Goal: Task Accomplishment & Management: Manage account settings

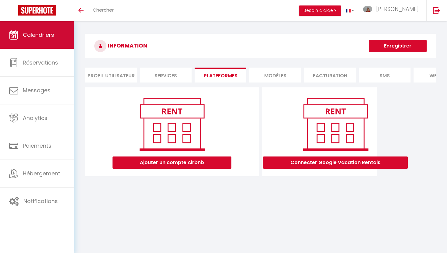
click at [22, 36] on link "Calendriers" at bounding box center [37, 34] width 74 height 27
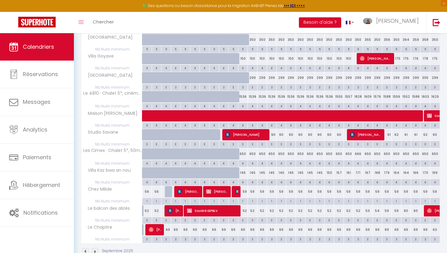
scroll to position [163, 0]
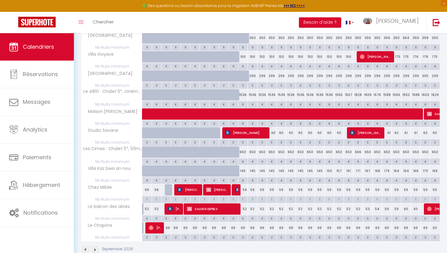
click at [271, 142] on div "3" at bounding box center [271, 142] width 9 height 6
type input "3"
type input "[DATE] Octobre 2025"
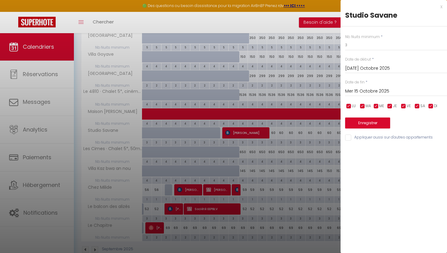
click at [371, 89] on input "Mer 15 Octobre 2025" at bounding box center [396, 91] width 102 height 8
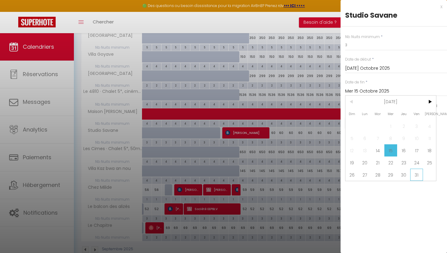
click at [415, 174] on span "31" at bounding box center [416, 174] width 13 height 12
type input "Ven 31 Octobre 2025"
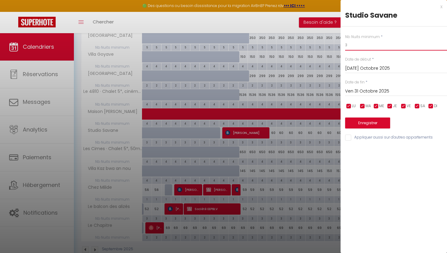
drag, startPoint x: 352, startPoint y: 45, endPoint x: 342, endPoint y: 45, distance: 10.0
click at [341, 45] on div "Nb Nuits minimum * 3 Date de début * [DATE] Octobre 2025 < [DATE] > Dim Lun Mar…" at bounding box center [393, 83] width 106 height 115
click at [306, 25] on div at bounding box center [223, 126] width 447 height 253
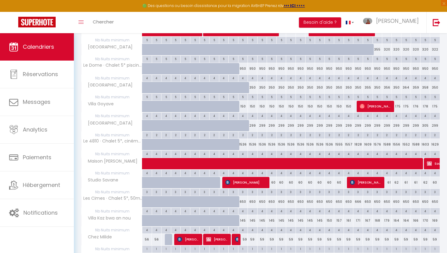
scroll to position [114, 0]
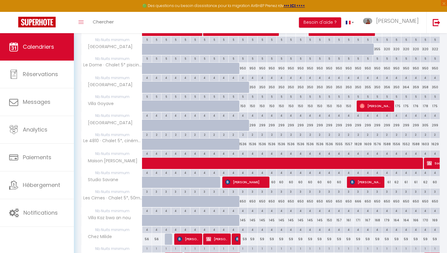
click at [275, 182] on div "60" at bounding box center [272, 181] width 10 height 11
type input "60"
type input "[DATE] Octobre 2025"
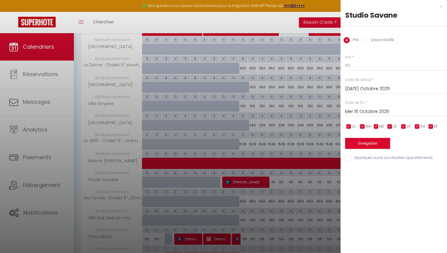
click at [368, 115] on div "Mer 15 Octobre 2025 < [DATE] > Dim Lun Mar Mer Jeu Ven Sam 1 2 3 4 5 6 7 8 9 10…" at bounding box center [396, 110] width 102 height 11
click at [368, 113] on input "Mer 15 Octobre 2025" at bounding box center [396, 112] width 102 height 8
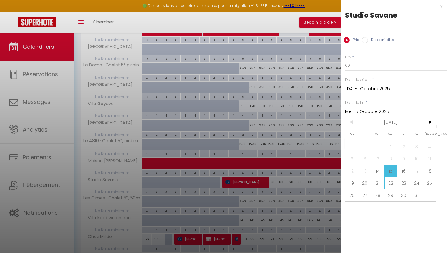
click at [388, 178] on span "22" at bounding box center [390, 183] width 13 height 12
type input "Mer 22 Octobre 2025"
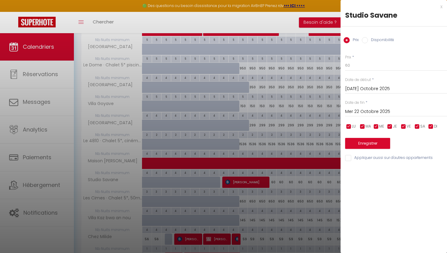
click at [363, 40] on input "Disponibilité" at bounding box center [365, 40] width 6 height 6
radio input "true"
radio input "false"
click at [303, 25] on div at bounding box center [223, 126] width 447 height 253
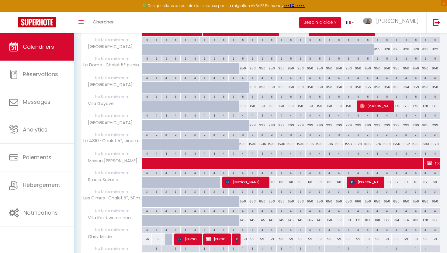
scroll to position [0, 0]
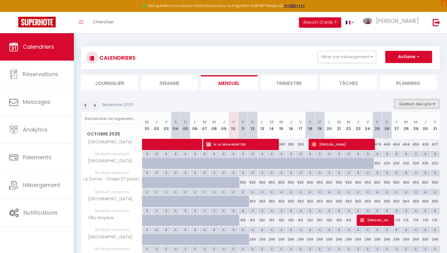
click at [408, 101] on button "Gestion des prix" at bounding box center [416, 103] width 45 height 9
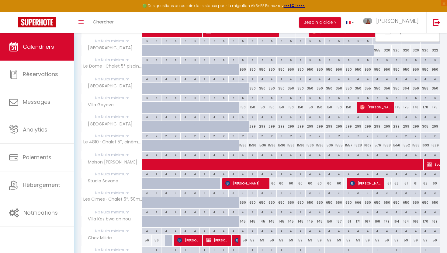
scroll to position [114, 0]
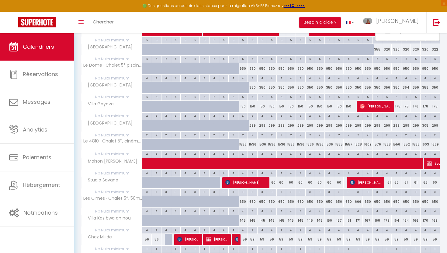
click at [271, 192] on div "3" at bounding box center [271, 191] width 9 height 6
type input "3"
type input "[DATE] Octobre 2025"
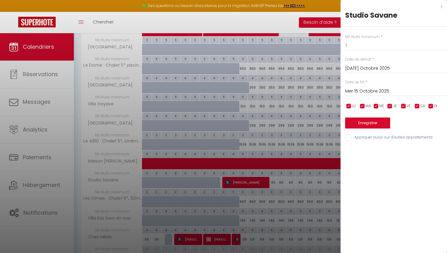
click at [368, 89] on input "Mer 15 Octobre 2025" at bounding box center [396, 91] width 102 height 8
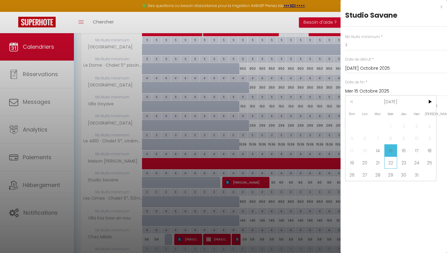
click at [391, 161] on span "22" at bounding box center [390, 162] width 13 height 12
type input "Mer 22 Octobre 2025"
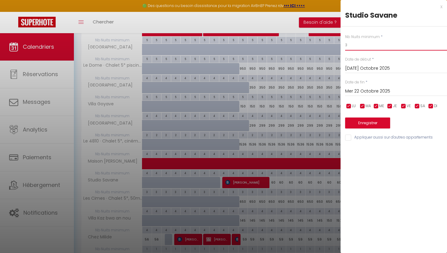
drag, startPoint x: 349, startPoint y: 43, endPoint x: 344, endPoint y: 43, distance: 4.9
click at [344, 43] on div "Nb Nuits minimum * 3 Date de début * [DATE] Octobre 2025 < [DATE] > Dim Lun Mar…" at bounding box center [393, 83] width 106 height 115
type input "2"
click at [365, 127] on button "Enregistrer" at bounding box center [367, 122] width 45 height 11
type input "Lun 13 Octobre 2025"
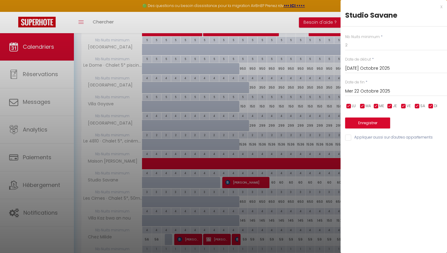
type input "[DATE] Octobre 2025"
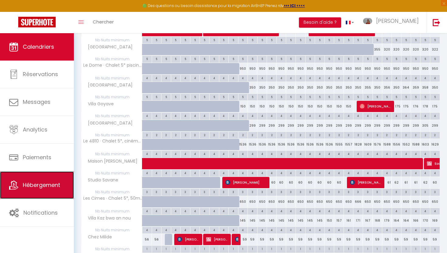
click at [29, 184] on span "Hébergement" at bounding box center [41, 185] width 37 height 8
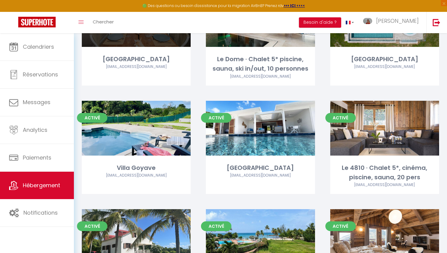
scroll to position [94, 0]
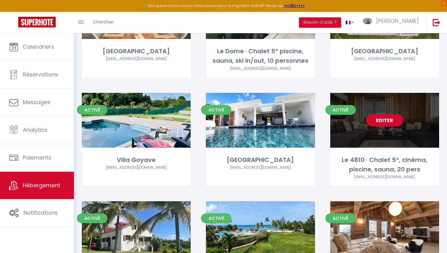
click at [385, 121] on link "Editer" at bounding box center [384, 120] width 36 height 12
select select "3"
select select "2"
select select "1"
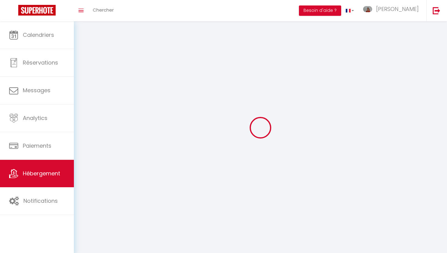
select select
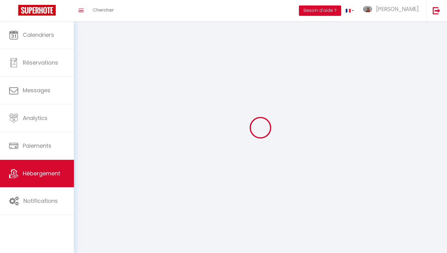
select select
checkbox input "false"
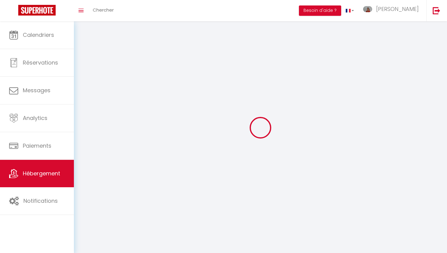
checkbox input "false"
select select
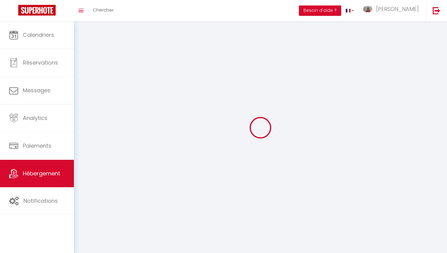
select select
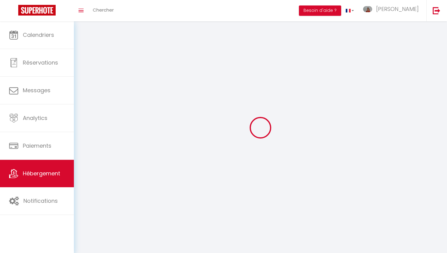
checkbox input "false"
select select
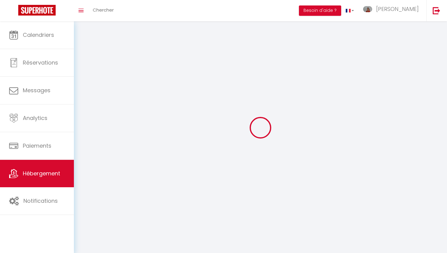
select select
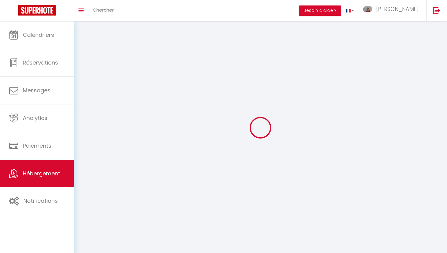
select select
checkbox input "false"
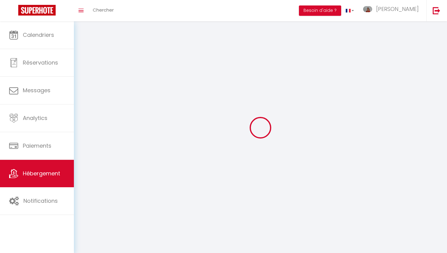
checkbox input "false"
select select
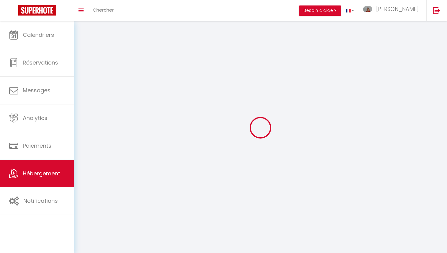
select select
checkbox input "false"
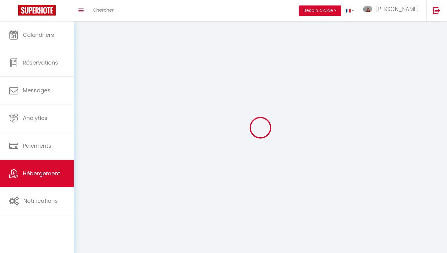
checkbox input "false"
select select
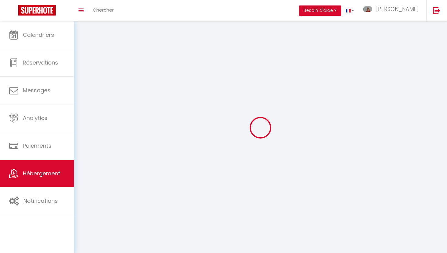
select select "1"
select select
select select "28"
select select
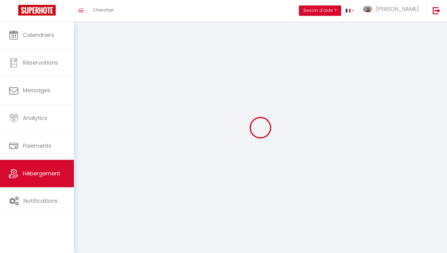
select select
checkbox input "false"
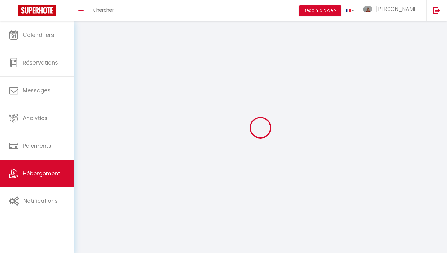
checkbox input "false"
select select
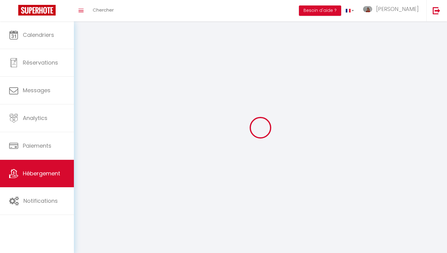
select select
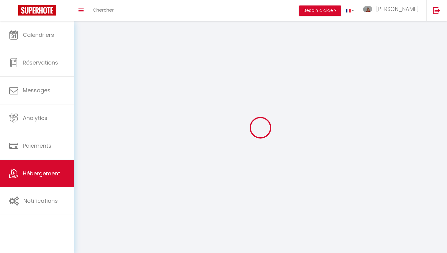
select select
checkbox input "false"
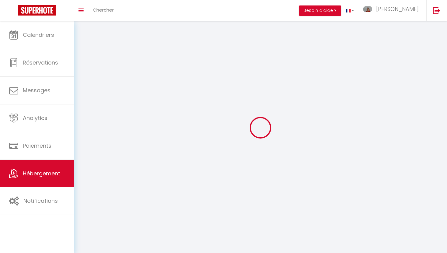
select select
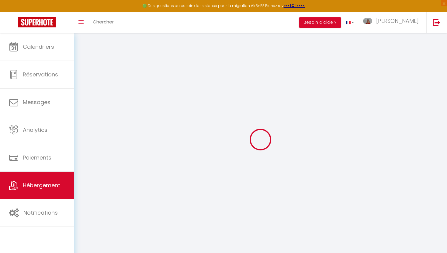
select select
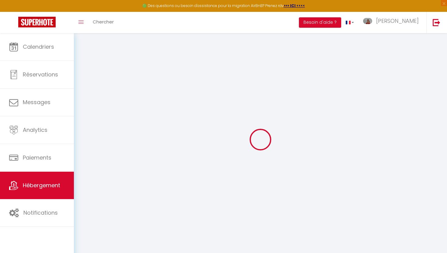
select select
checkbox input "false"
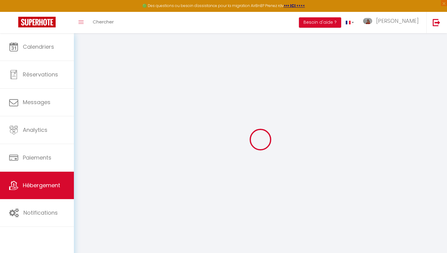
select select
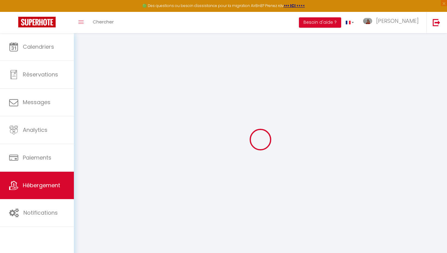
select select
checkbox input "false"
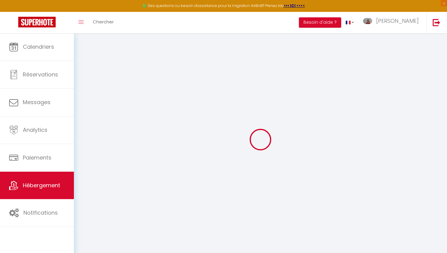
checkbox input "false"
select select
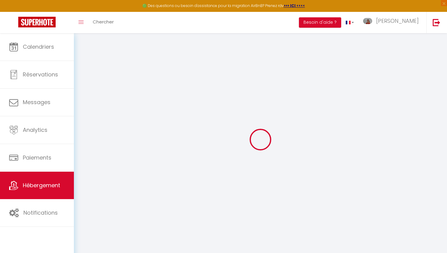
select select
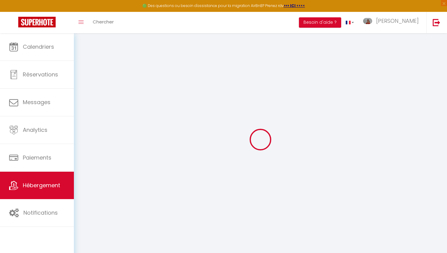
checkbox input "false"
select select
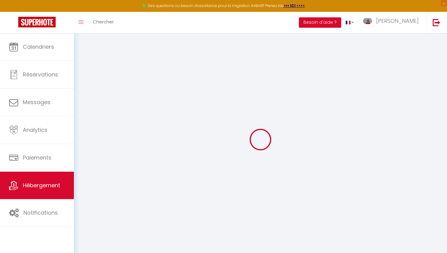
select select
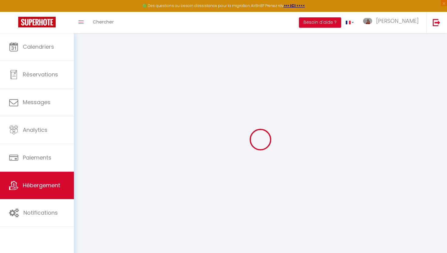
select select
checkbox input "false"
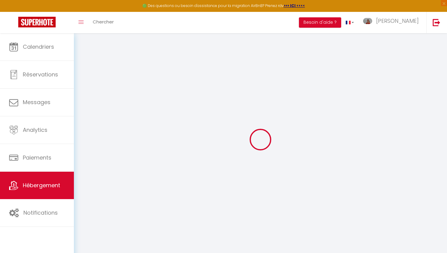
checkbox input "false"
select select
type input "Le 4810 · Chalet 5*, cinéma, piscine, sauna, 20 pers"
type input "SAS"
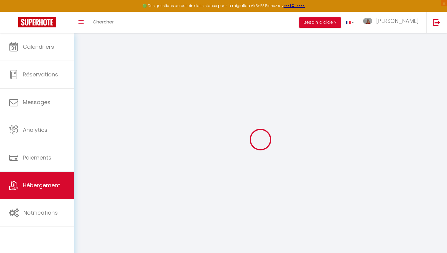
type input "SNV 4810"
type input "[STREET_ADDRESS][PERSON_NAME][PERSON_NAME]"
type input "26000"
type input "[GEOGRAPHIC_DATA]"
select select "houses"
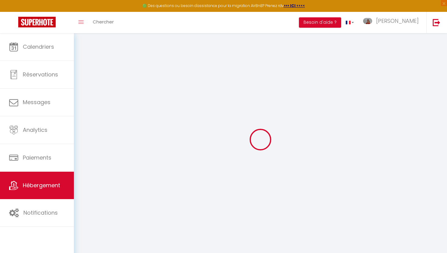
select select "20"
select select "1"
select select "10"
select select "8"
type input "1595"
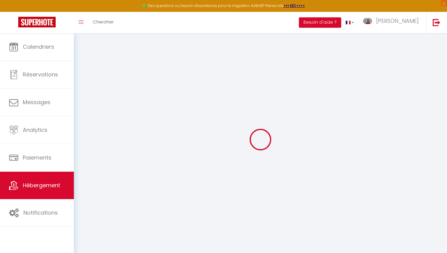
type input "500"
type input "3.50"
type input "5000"
type input "10"
select select
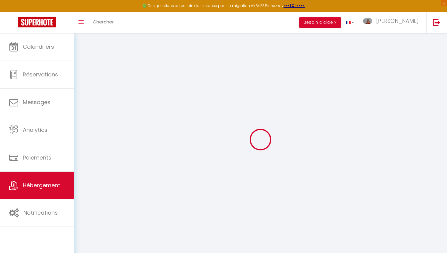
select select
type input "Impasse du Blaireau"
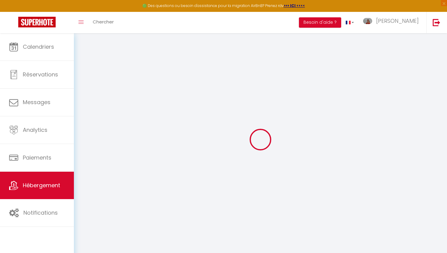
type input "74170"
type input "[GEOGRAPHIC_DATA]"
type input "[EMAIL_ADDRESS][DOMAIN_NAME]"
select select "8098"
checkbox input "false"
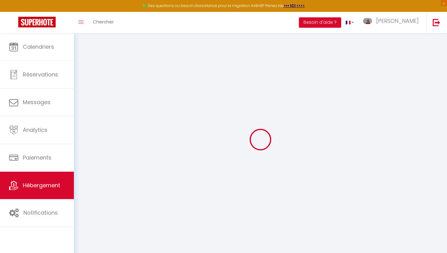
checkbox input "false"
type input "0"
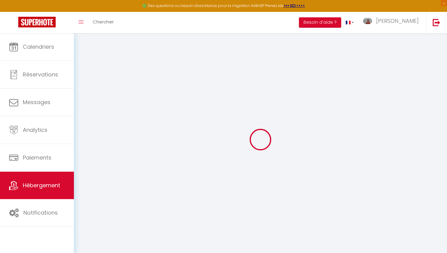
type input "0"
select select
checkbox input "false"
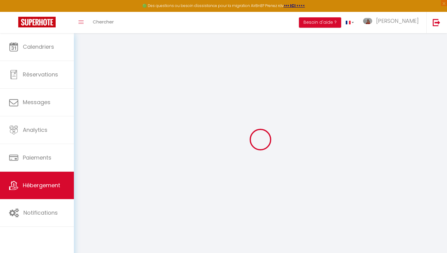
checkbox input "false"
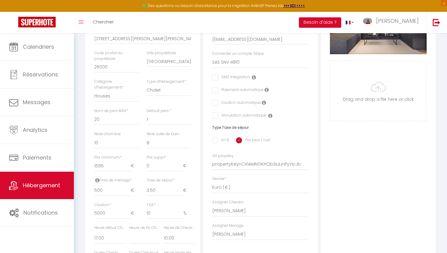
scroll to position [191, 0]
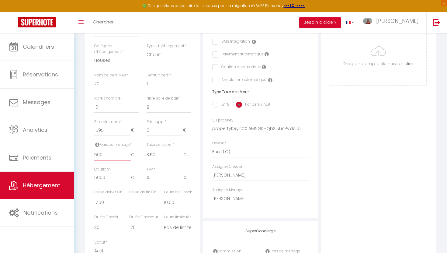
drag, startPoint x: 105, startPoint y: 154, endPoint x: 94, endPoint y: 154, distance: 11.2
click at [94, 154] on div "Frais de ménage * 500 €" at bounding box center [116, 154] width 52 height 25
type input "7"
select select
checkbox input "false"
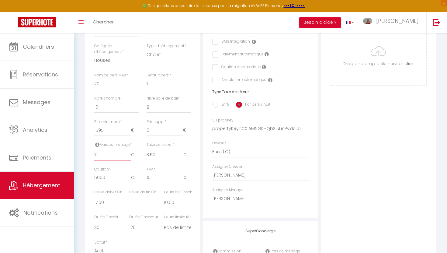
checkbox input "false"
type input "75"
select select
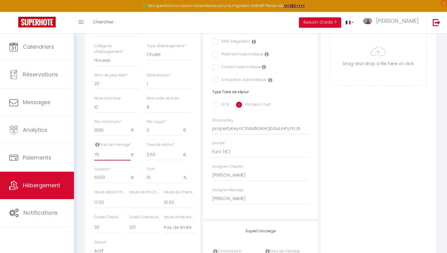
checkbox input "false"
type input "750"
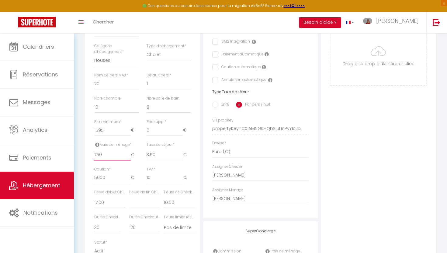
select select
checkbox input "false"
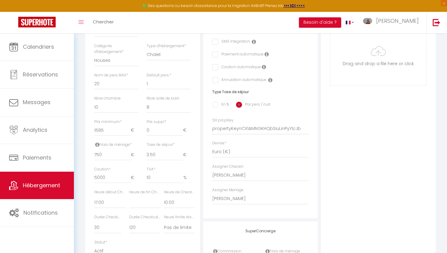
click at [392, 164] on div "Photo Photo Supprimer Drag and drop a file here or click Ooops, something wrong…" at bounding box center [378, 124] width 115 height 410
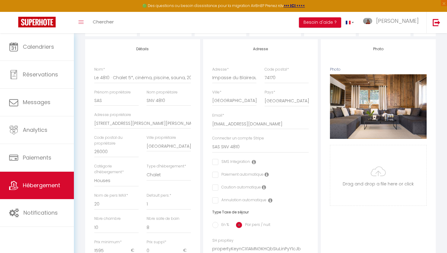
scroll to position [0, 0]
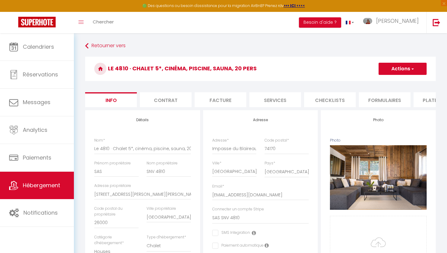
click at [398, 67] on button "Actions" at bounding box center [402, 69] width 48 height 12
click at [386, 81] on input "Enregistrer" at bounding box center [378, 82] width 22 height 6
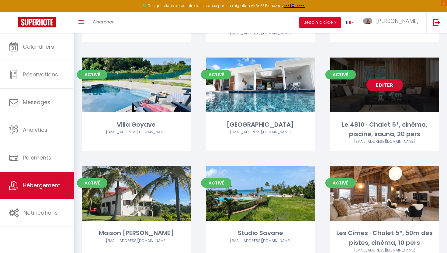
scroll to position [115, 0]
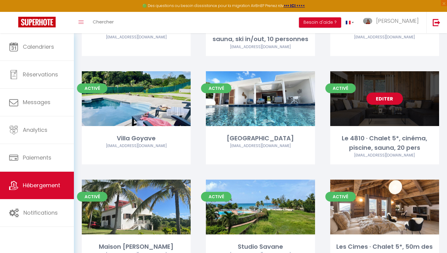
click at [387, 95] on link "Editer" at bounding box center [384, 98] width 36 height 12
click at [385, 102] on link "Editer" at bounding box center [384, 98] width 36 height 12
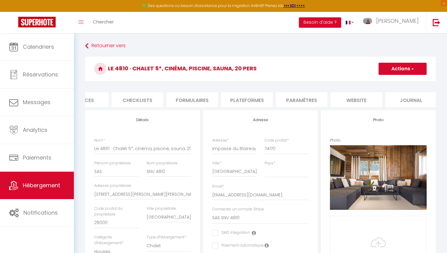
scroll to position [0, 193]
click at [243, 101] on li "Plateformes" at bounding box center [246, 99] width 52 height 15
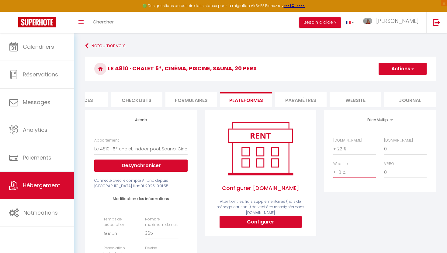
click at [338, 175] on select "0 + 1 % + 2 % + 3 % + 4 % + 5 % + 6 % + 7 % + 8 % + 9 %" at bounding box center [354, 172] width 43 height 12
click at [333, 166] on select "0 + 1 % + 2 % + 3 % + 4 % + 5 % + 6 % + 7 % + 8 % + 9 %" at bounding box center [354, 172] width 43 height 12
click at [339, 174] on select "0 + 1 % + 2 % + 3 % + 4 % + 5 % + 6 % + 7 % + 8 % + 9 %" at bounding box center [354, 172] width 43 height 12
click at [333, 166] on select "0 + 1 % + 2 % + 3 % + 4 % + 5 % + 6 % + 7 % + 8 % + 9 %" at bounding box center [354, 172] width 43 height 12
click at [385, 74] on button "Actions" at bounding box center [402, 69] width 48 height 12
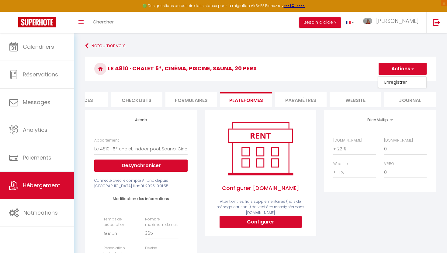
click at [386, 80] on link "Enregistrer" at bounding box center [402, 82] width 48 height 8
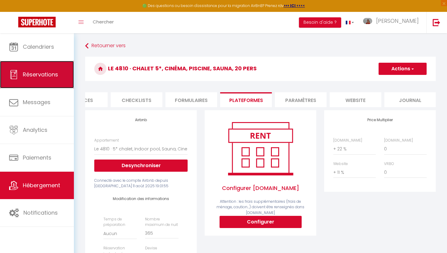
click at [40, 78] on span "Réservations" at bounding box center [40, 75] width 35 height 8
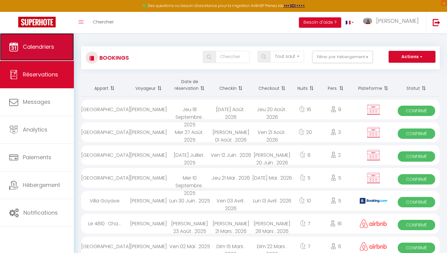
click at [37, 47] on span "Calendriers" at bounding box center [38, 47] width 31 height 8
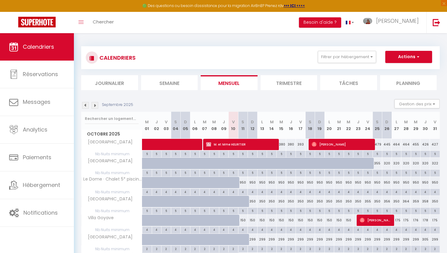
click at [294, 81] on li "Trimestre" at bounding box center [288, 82] width 57 height 15
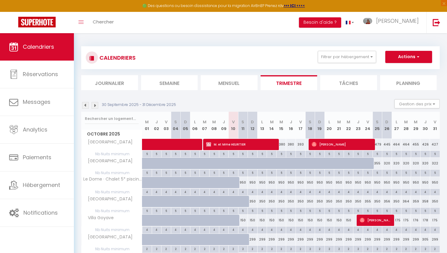
click at [96, 107] on img at bounding box center [94, 105] width 7 height 7
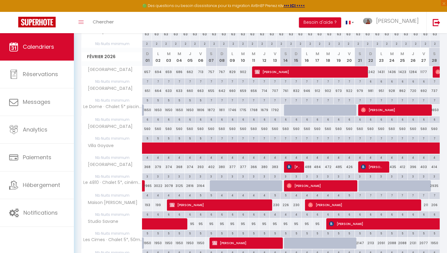
scroll to position [357, 0]
